Goal: Navigation & Orientation: Find specific page/section

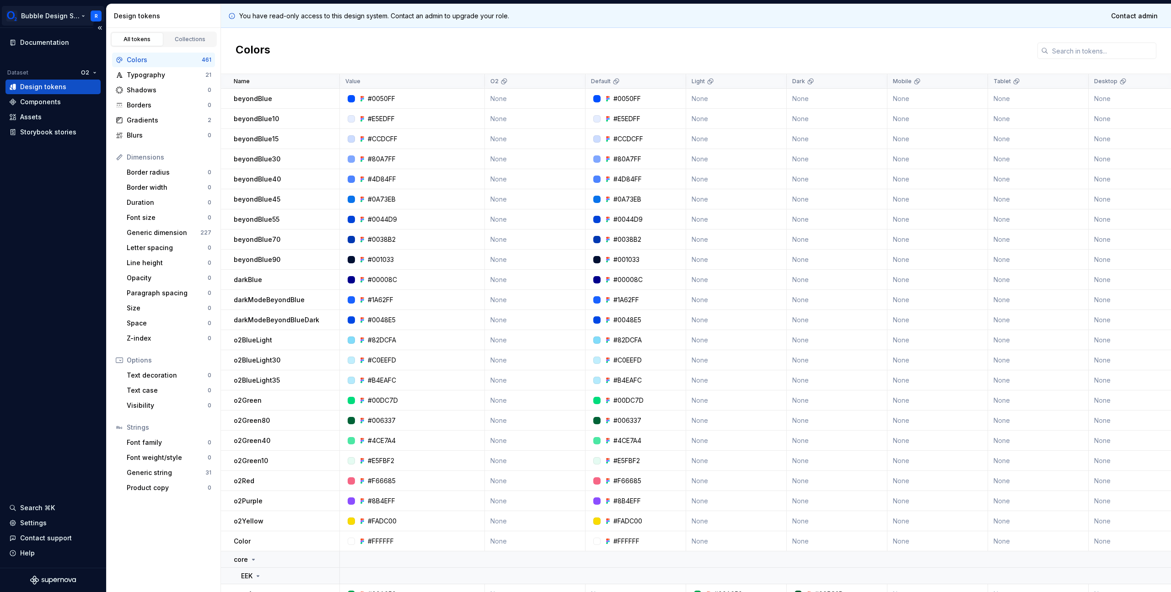
click at [94, 16] on html "Bubble Design System R Documentation Dataset O2 Design tokens Components Assets…" at bounding box center [585, 296] width 1171 height 592
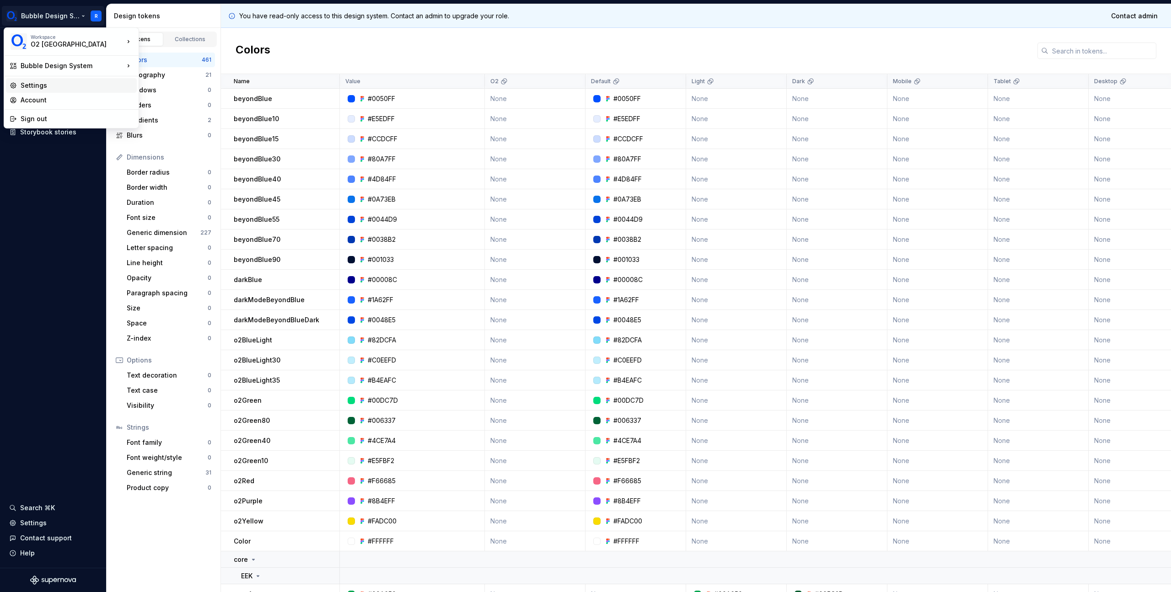
click at [79, 87] on div "Settings" at bounding box center [77, 85] width 113 height 9
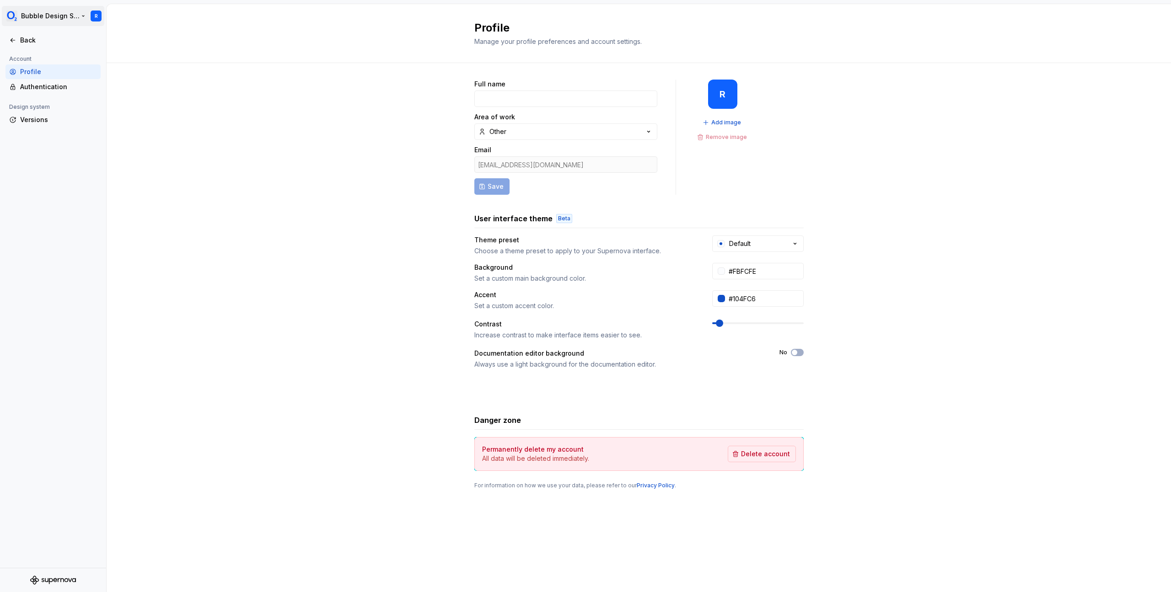
click at [97, 17] on html "Bubble Design System R Back Account Profile Authentication Design system Versio…" at bounding box center [585, 296] width 1171 height 592
click at [49, 177] on html "Bubble Design System R Back Account Profile Authentication Design system Versio…" at bounding box center [585, 296] width 1171 height 592
click at [50, 86] on div "Authentication" at bounding box center [58, 86] width 77 height 9
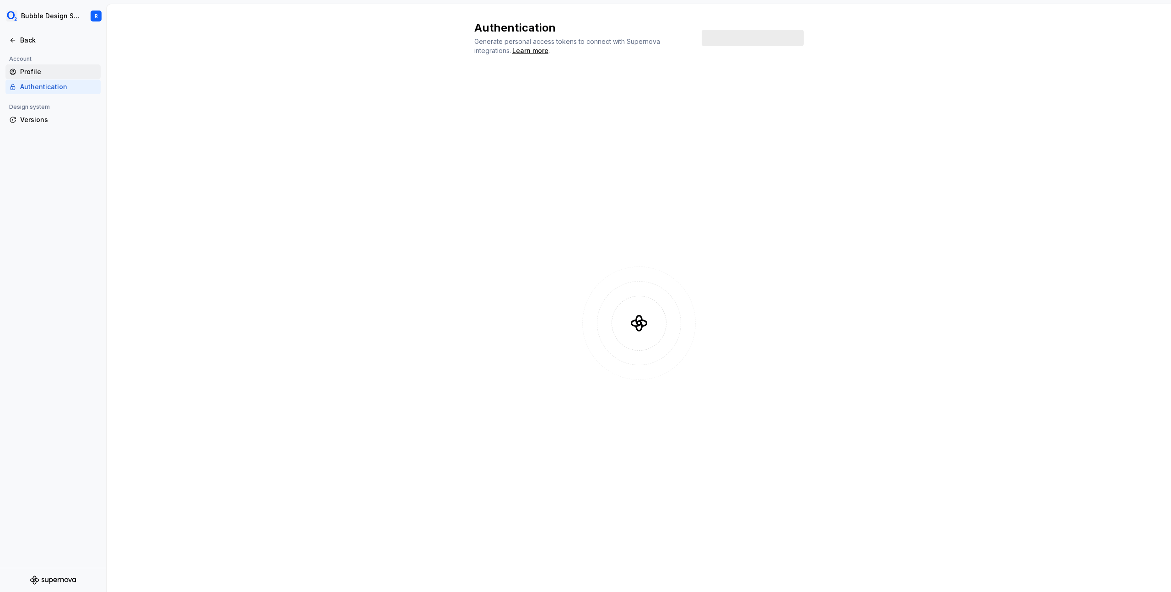
click at [55, 75] on div "Profile" at bounding box center [58, 71] width 77 height 9
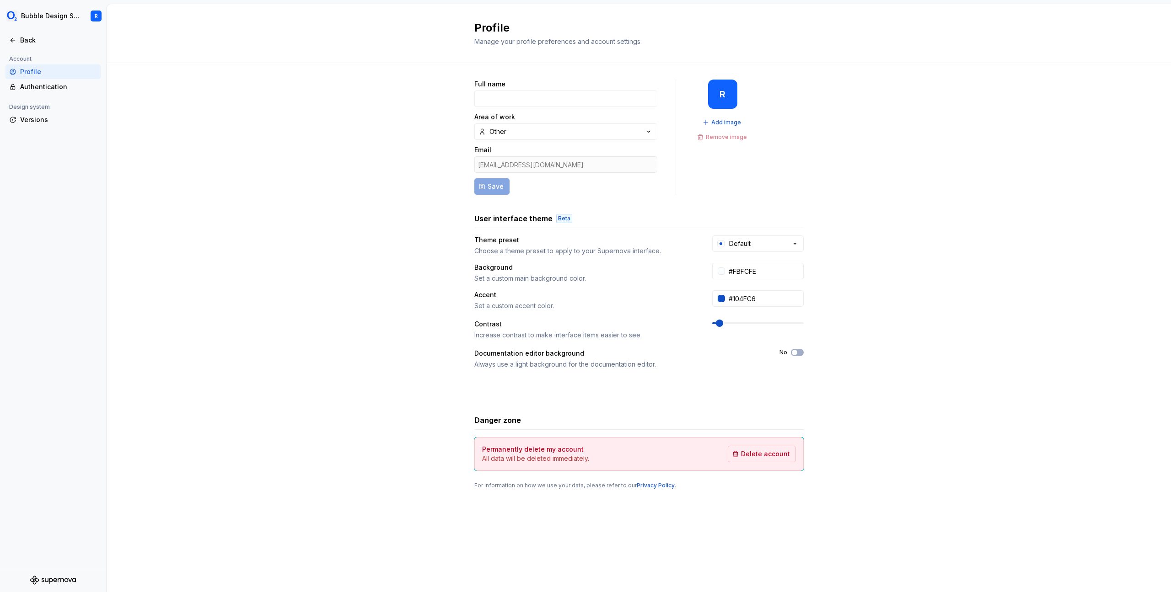
click at [41, 0] on div "Bubble Design System R Back Account Profile Authentication Design system Versio…" at bounding box center [585, 296] width 1171 height 592
click at [15, 43] on icon at bounding box center [12, 40] width 7 height 7
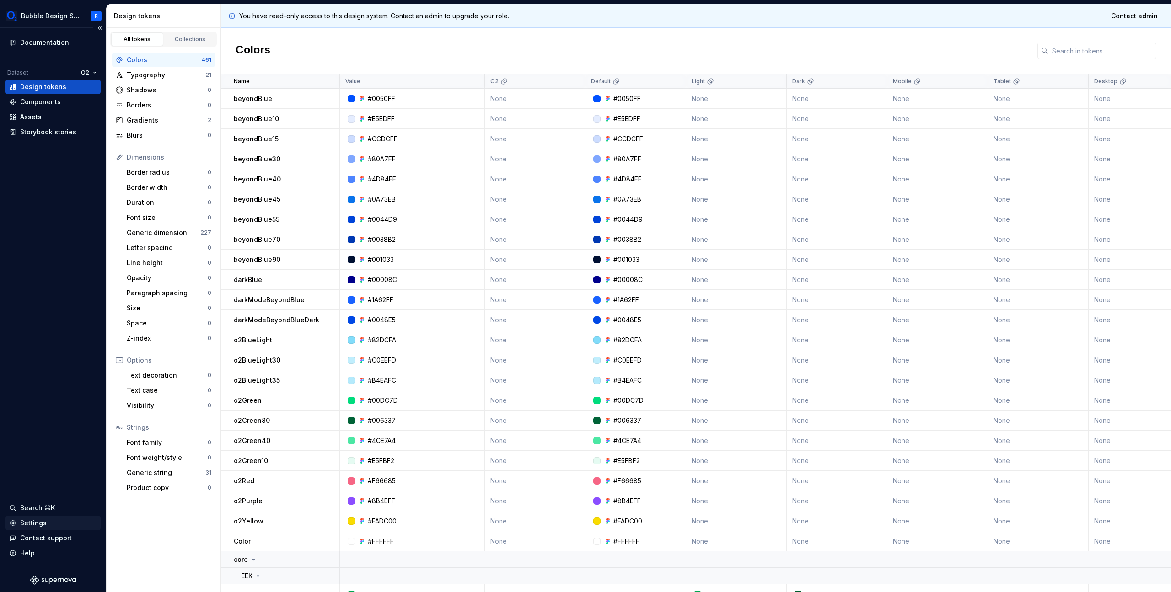
click at [52, 520] on div "Settings" at bounding box center [53, 523] width 88 height 9
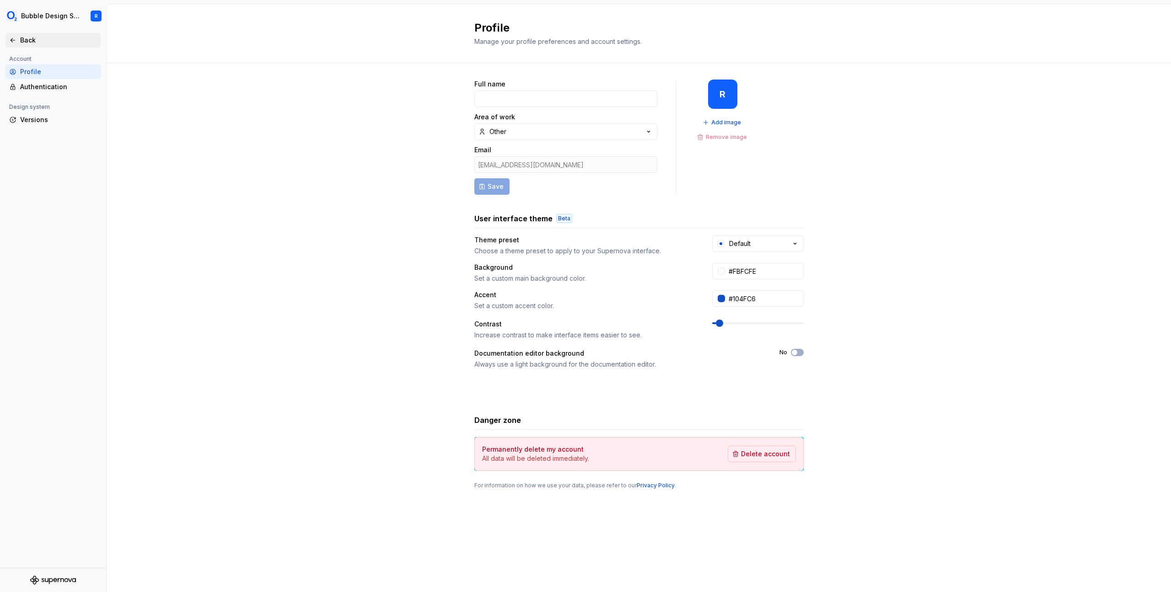
click at [46, 36] on div "Back" at bounding box center [58, 40] width 77 height 9
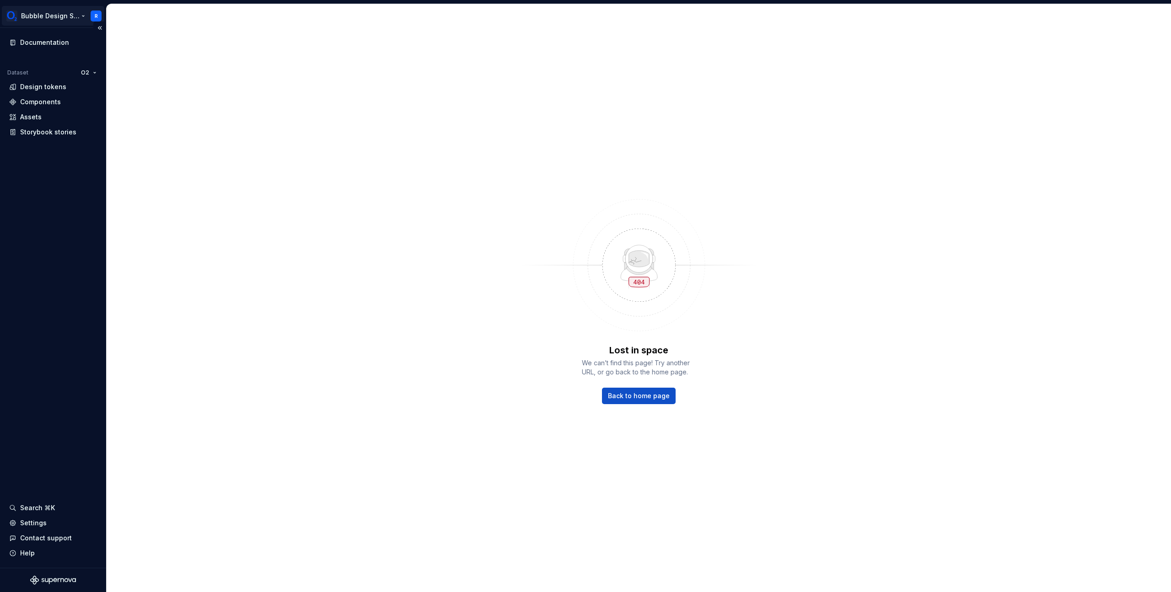
click at [93, 14] on html "Bubble Design System R Documentation Dataset O2 Design tokens Components Assets…" at bounding box center [585, 296] width 1171 height 592
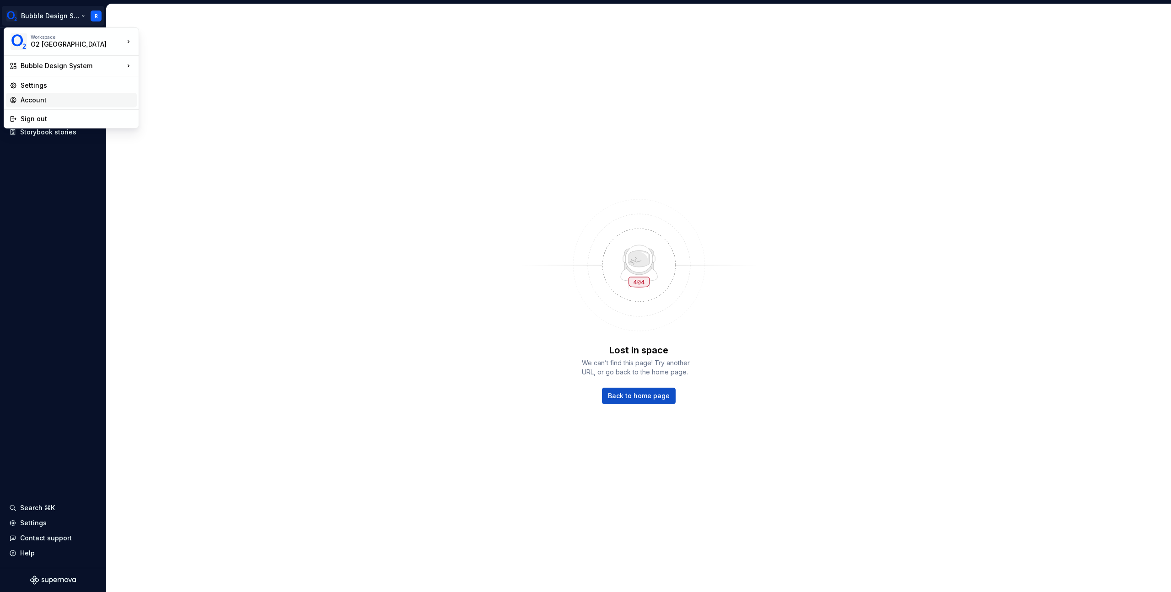
click at [68, 103] on div "Account" at bounding box center [77, 100] width 113 height 9
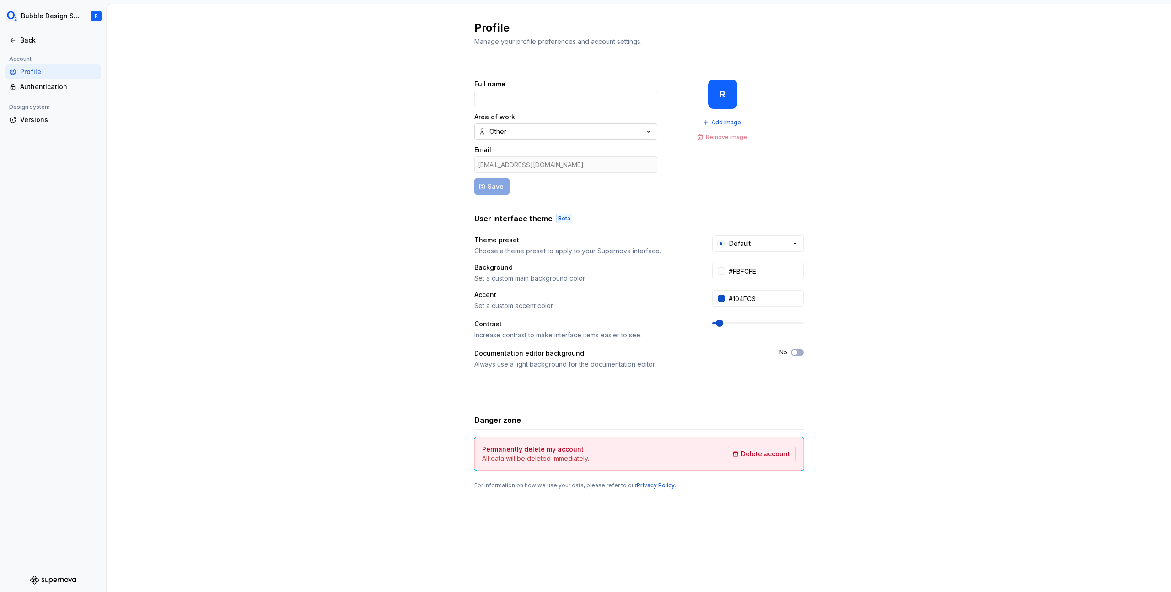
click at [600, 134] on button "Other" at bounding box center [565, 132] width 183 height 16
click at [676, 92] on div "Full name Area of work Other Email [EMAIL_ADDRESS][DOMAIN_NAME] Save R Add imag…" at bounding box center [638, 137] width 329 height 115
click at [694, 199] on div "Full name Area of work Other Email [EMAIL_ADDRESS][DOMAIN_NAME] Save R Add imag…" at bounding box center [638, 285] width 329 height 410
click at [593, 125] on button "Other" at bounding box center [565, 132] width 183 height 16
click at [743, 202] on div "Full name Area of work Other Email [EMAIL_ADDRESS][DOMAIN_NAME] Save R Add imag…" at bounding box center [638, 285] width 329 height 410
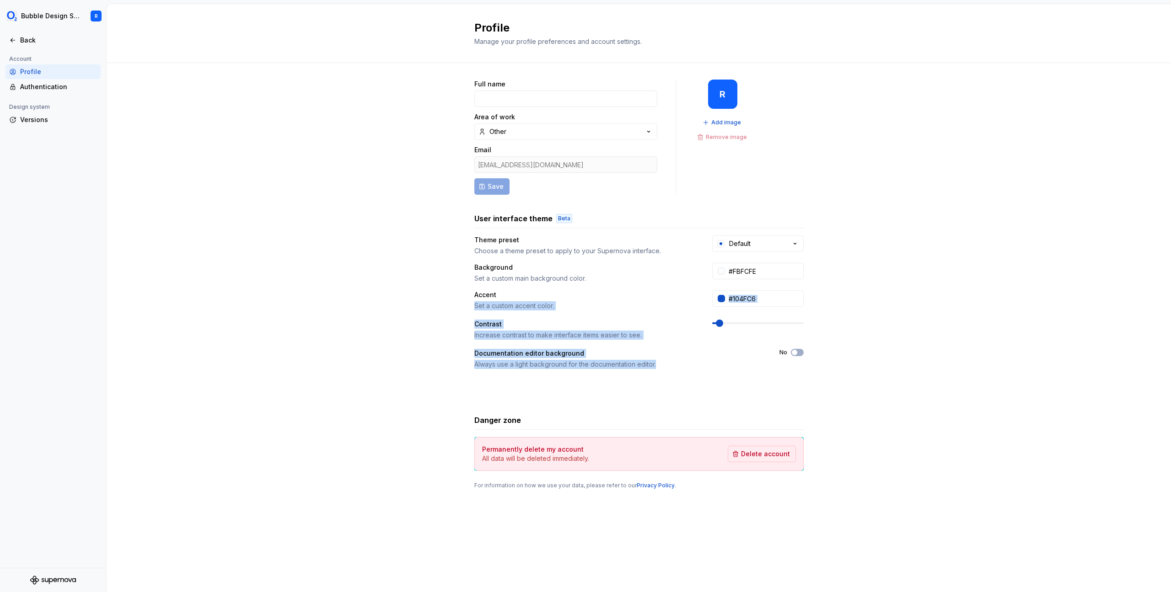
drag, startPoint x: 666, startPoint y: 370, endPoint x: 650, endPoint y: 299, distance: 72.7
click at [650, 299] on div "Theme preset Choose a theme preset to apply to your Supernova interface. Defaul…" at bounding box center [638, 316] width 329 height 161
click at [650, 299] on div "Accent" at bounding box center [584, 295] width 221 height 9
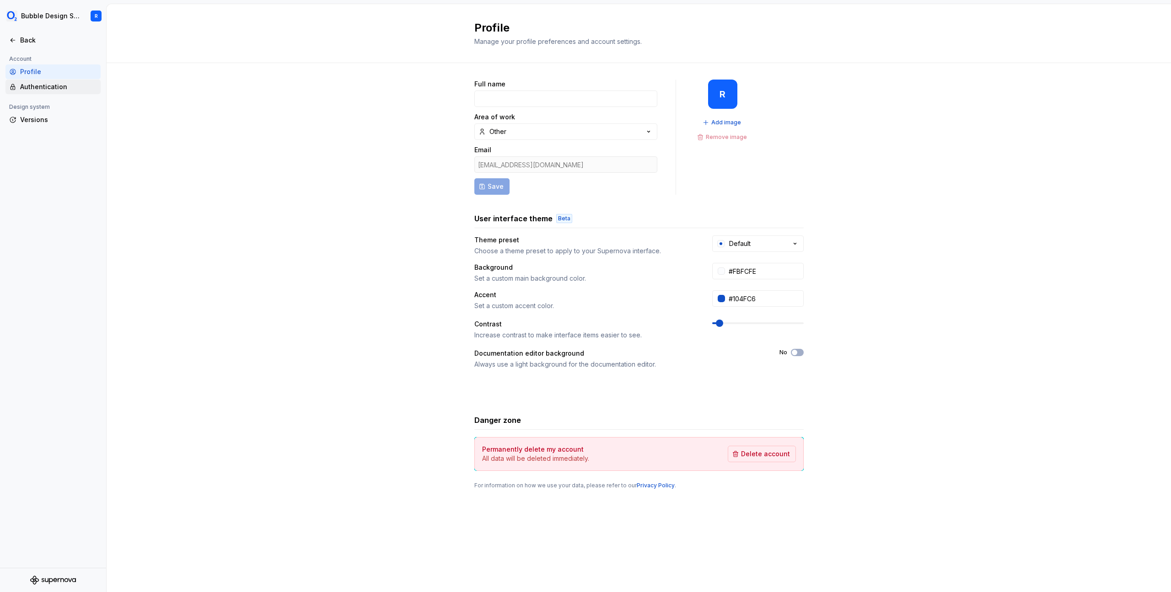
click at [27, 91] on div "Authentication" at bounding box center [58, 86] width 77 height 9
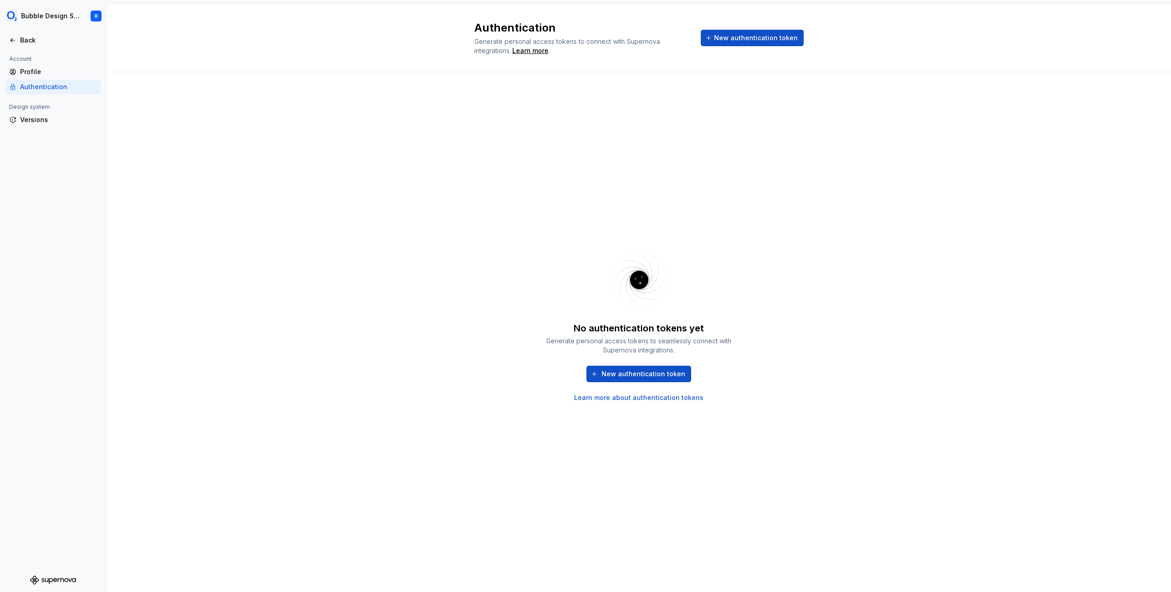
click at [423, 188] on div "No authentication tokens yet Generate personal access tokens to seamlessly conn…" at bounding box center [639, 332] width 1065 height 520
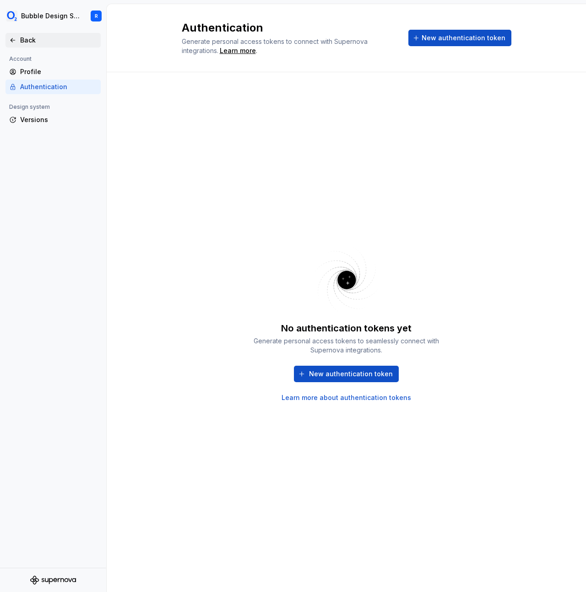
click at [41, 40] on div "Back" at bounding box center [58, 40] width 77 height 9
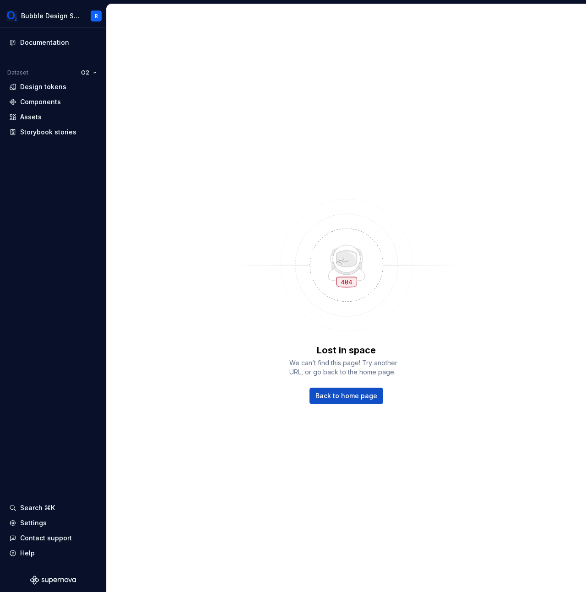
click at [248, 142] on div "Lost in space We can’t find this page! Try another URL, or go back to the home …" at bounding box center [346, 298] width 479 height 588
click at [46, 91] on div "Design tokens" at bounding box center [43, 86] width 46 height 9
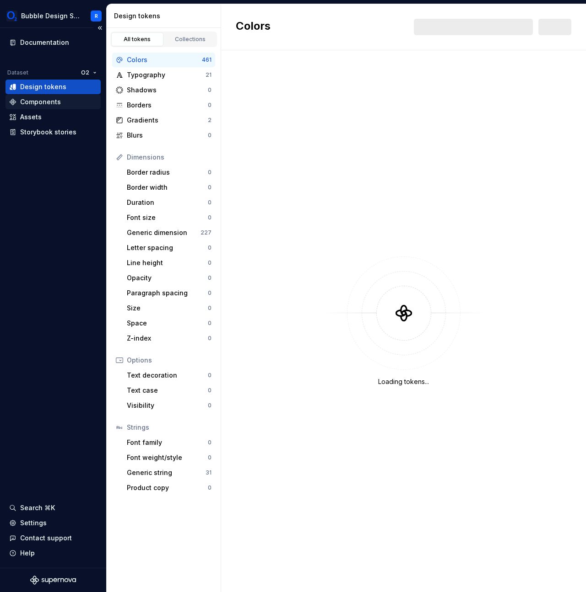
click at [64, 104] on div "Components" at bounding box center [53, 101] width 88 height 9
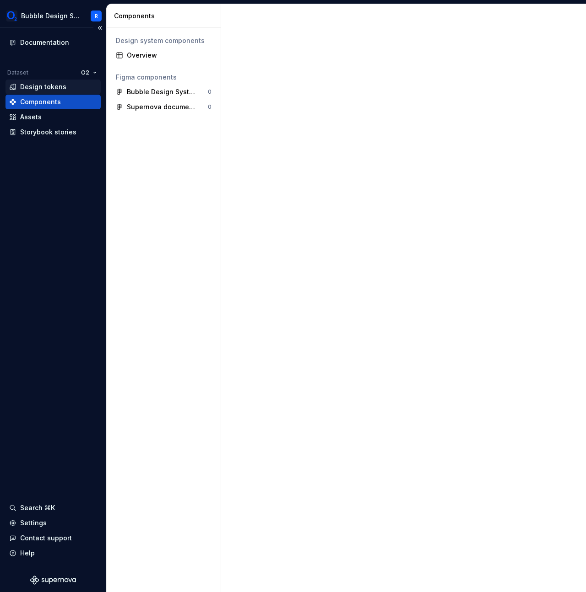
click at [66, 89] on div "Design tokens" at bounding box center [53, 86] width 88 height 9
